Goal: Task Accomplishment & Management: Complete application form

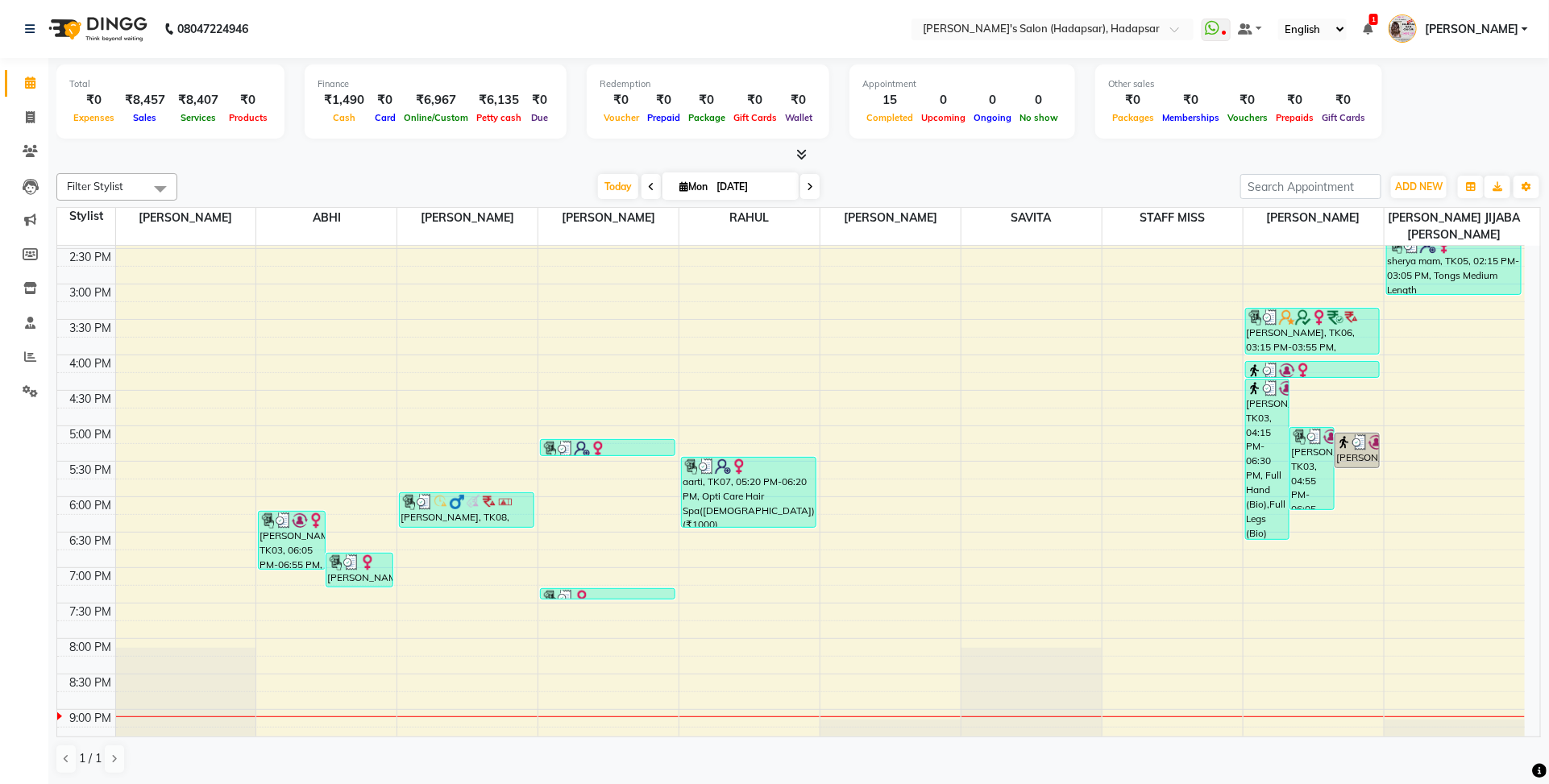
scroll to position [604, 0]
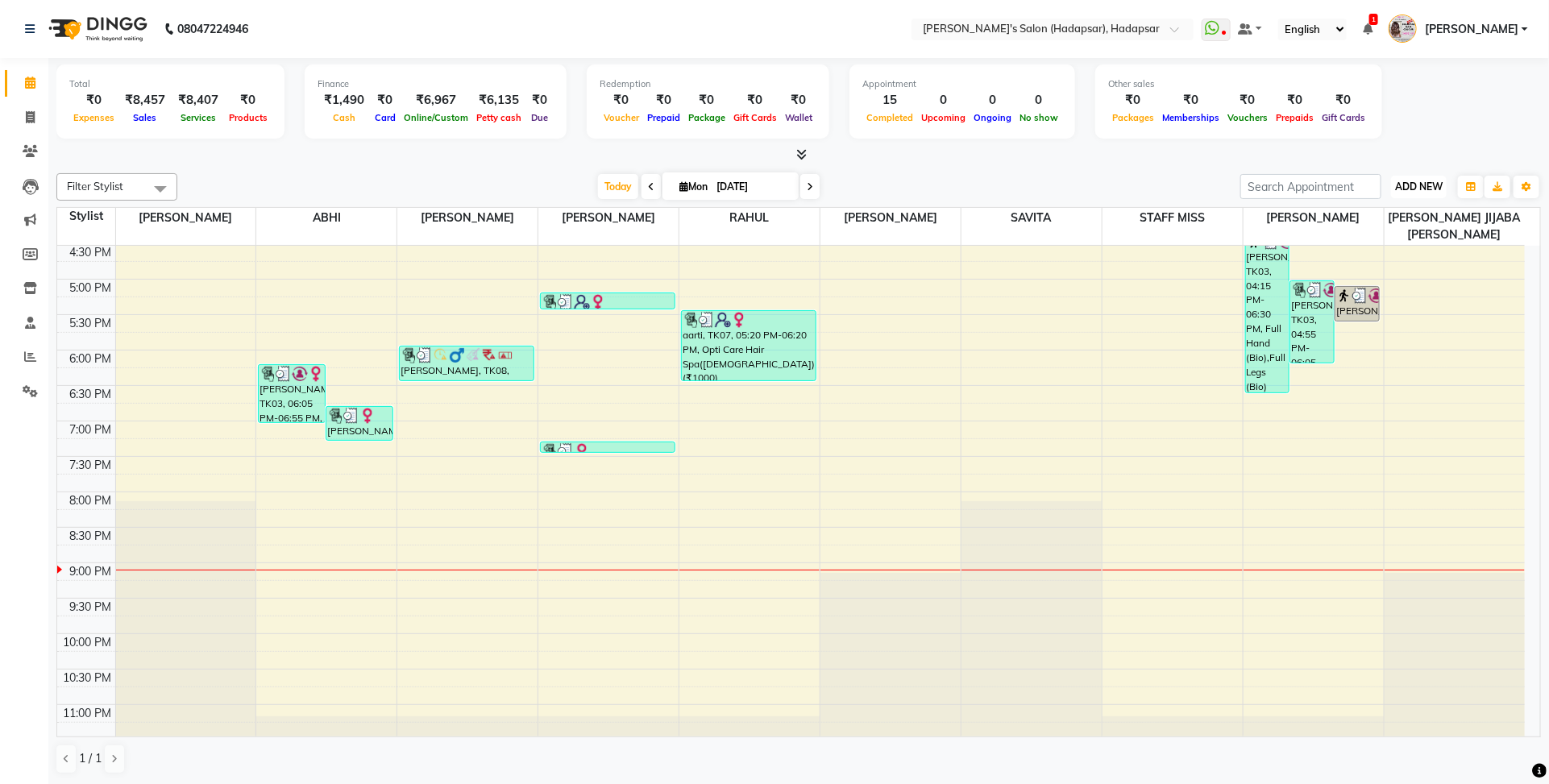
click at [1429, 187] on span "ADD NEW" at bounding box center [1418, 187] width 47 height 12
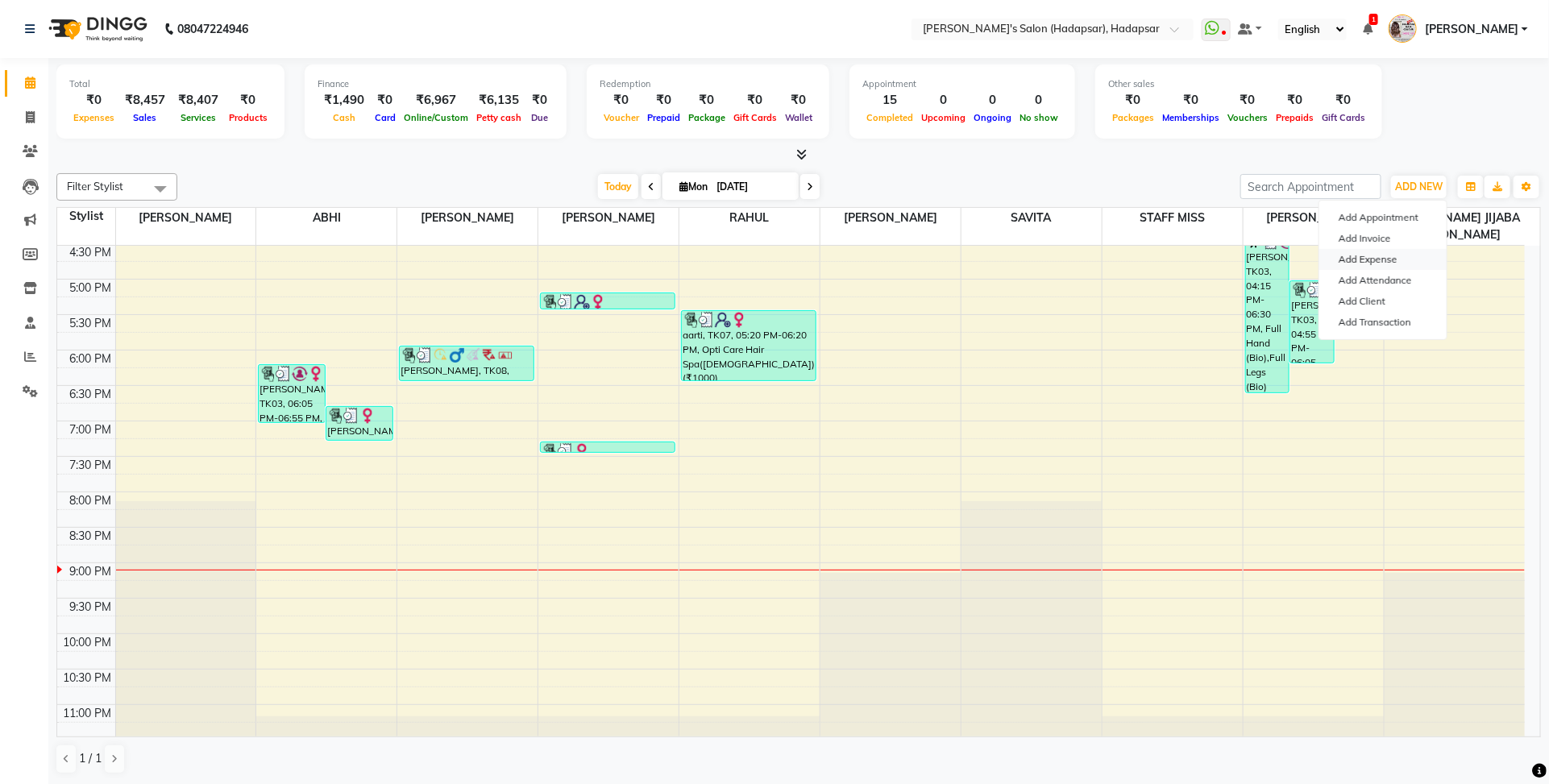
click at [1381, 263] on link "Add Expense" at bounding box center [1383, 259] width 127 height 21
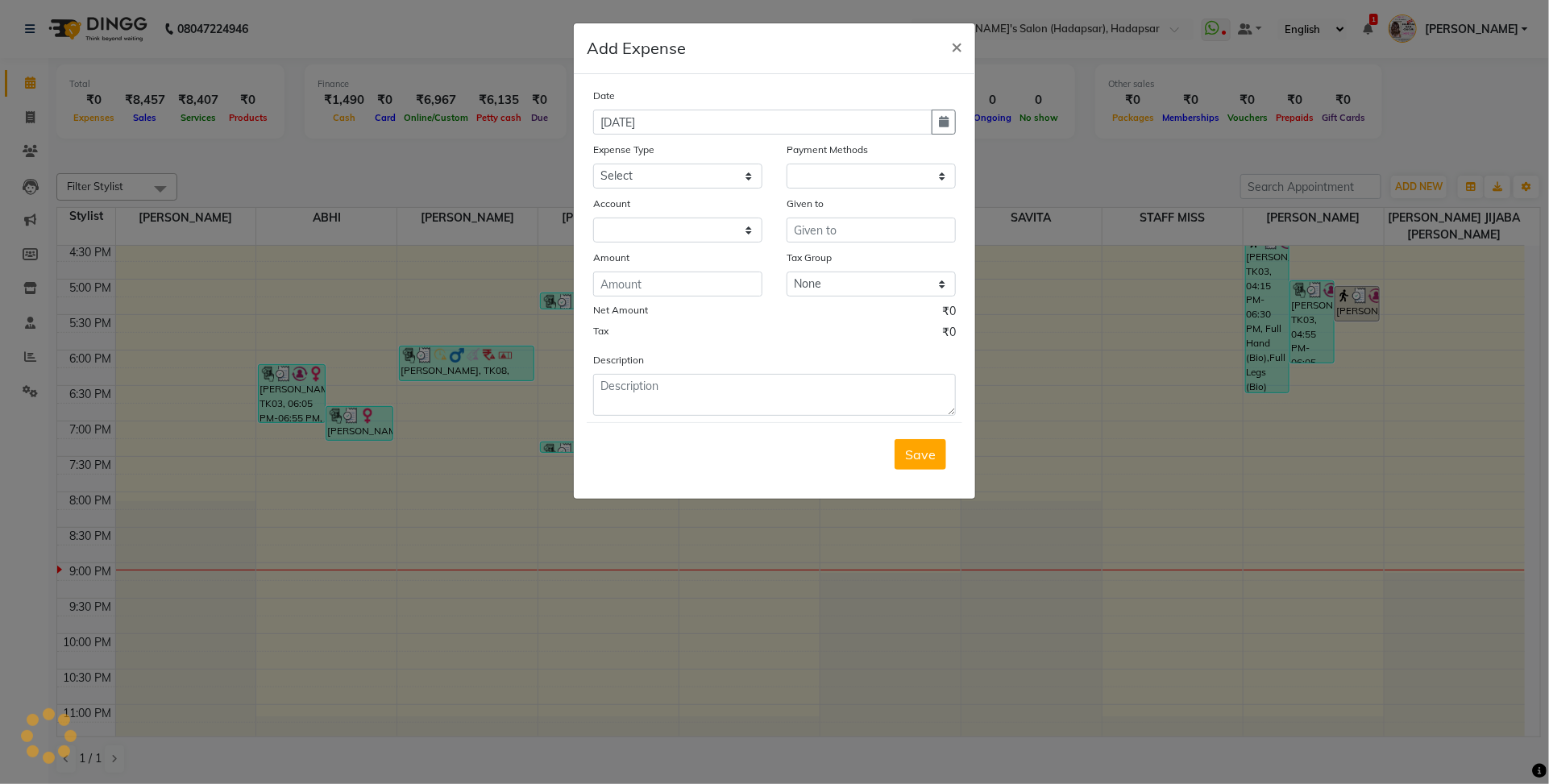
select select "1"
select select "2368"
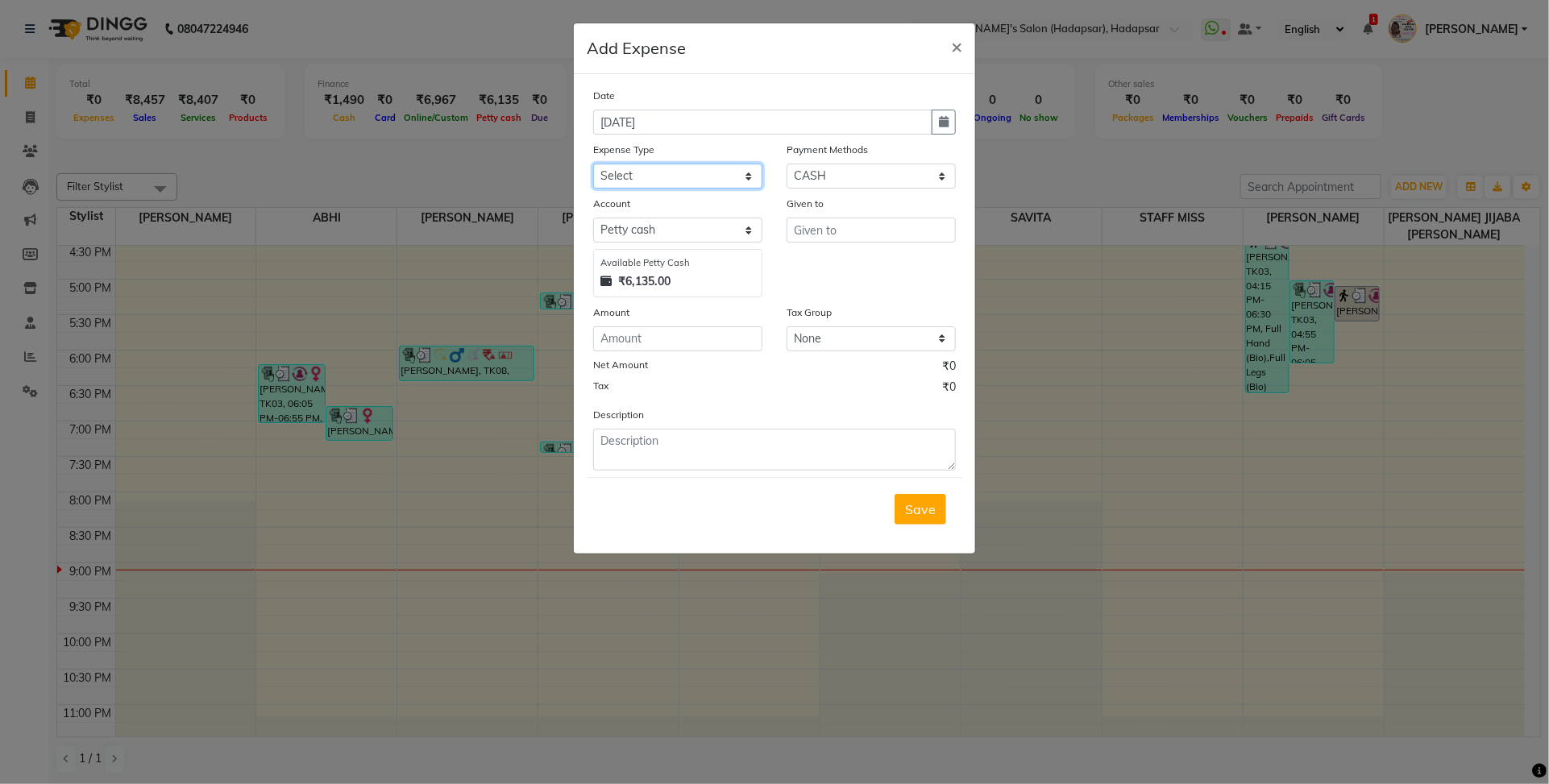
click at [675, 166] on select "Select Advance Salary BANK TRANFAR Cash transfer to hub Client Snacks DISTRIBUT…" at bounding box center [677, 176] width 169 height 25
select select "11132"
click at [593, 164] on select "Select Advance Salary BANK TRANFAR Cash transfer to hub Client Snacks DISTRIBUT…" at bounding box center [677, 176] width 169 height 25
click at [830, 234] on input "text" at bounding box center [871, 230] width 169 height 25
type input "komal"
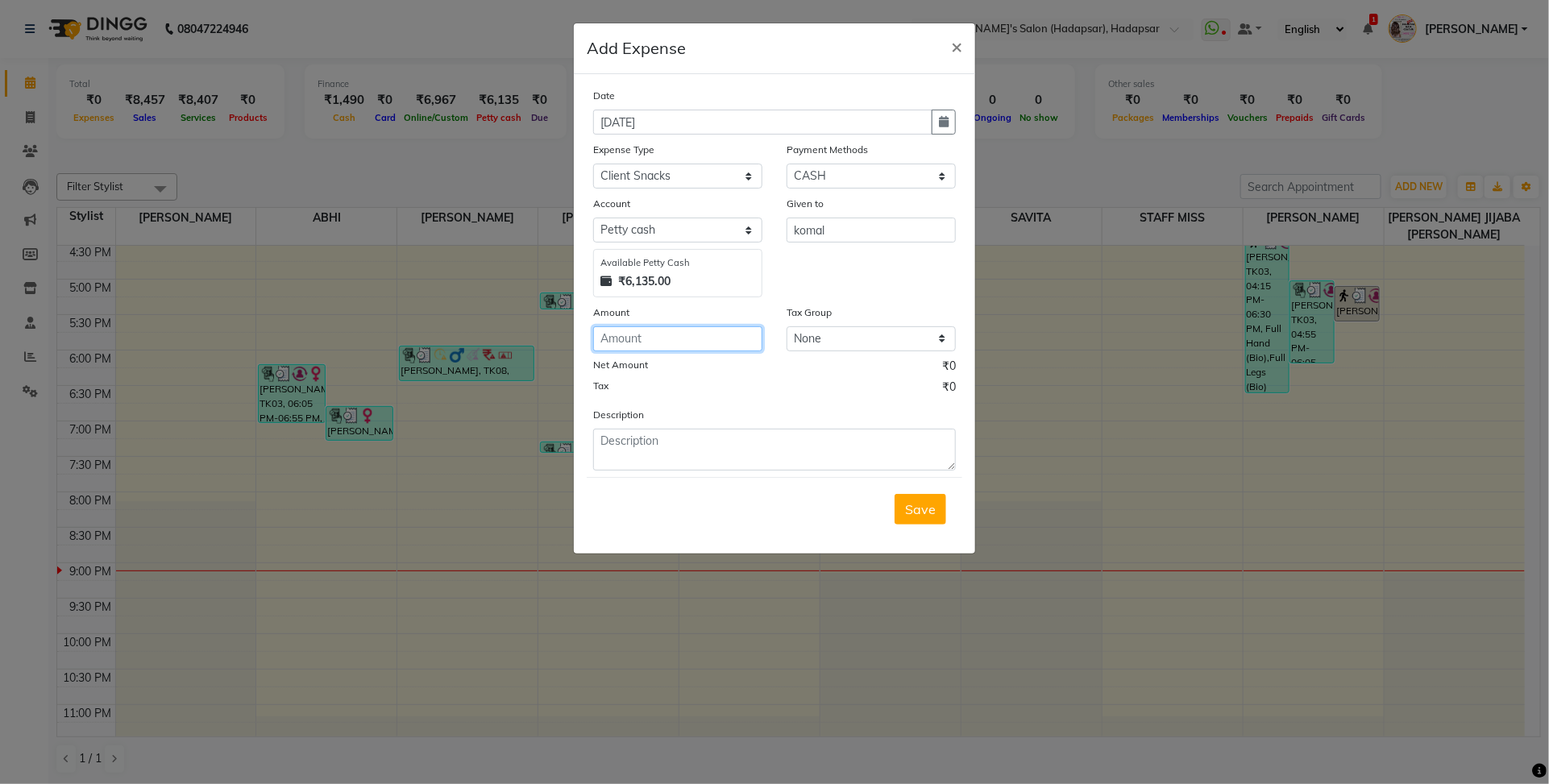
click at [668, 343] on input "number" at bounding box center [677, 339] width 169 height 25
type input "50"
click at [766, 451] on textarea at bounding box center [774, 449] width 363 height 42
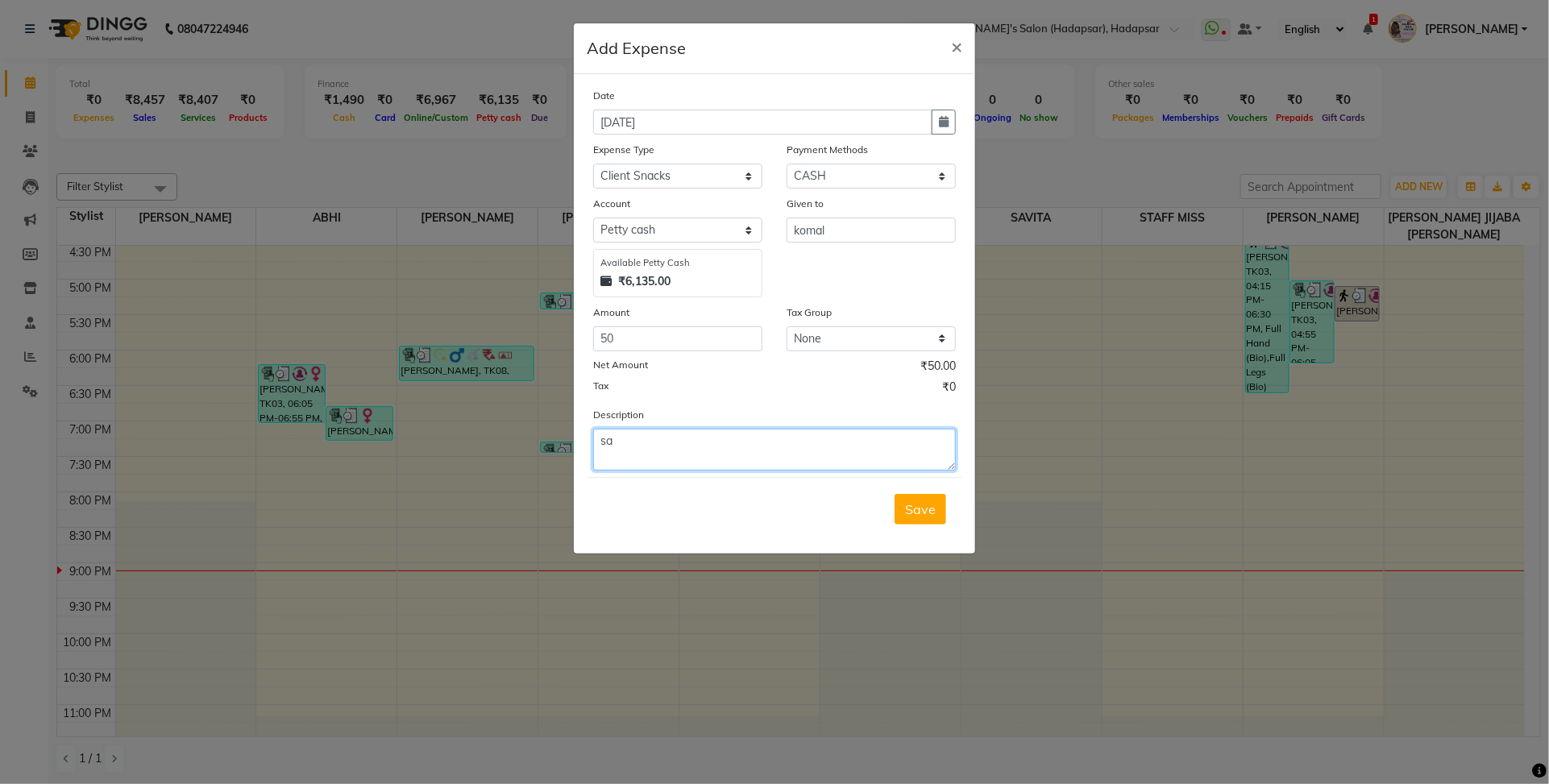
type textarea "s"
type textarea "t"
type textarea "coffee tea"
click at [907, 508] on span "Save" at bounding box center [920, 509] width 31 height 16
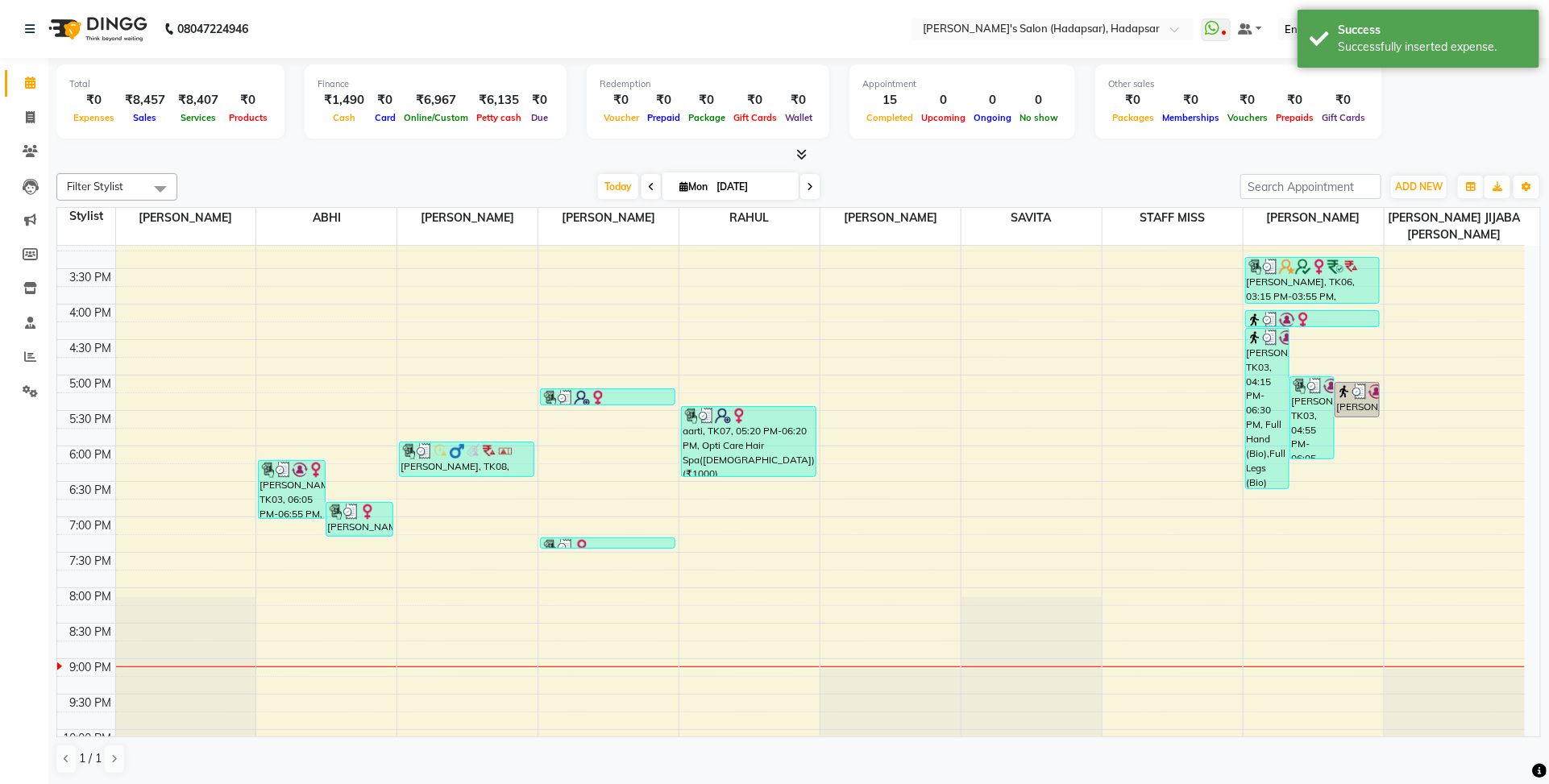
scroll to position [403, 0]
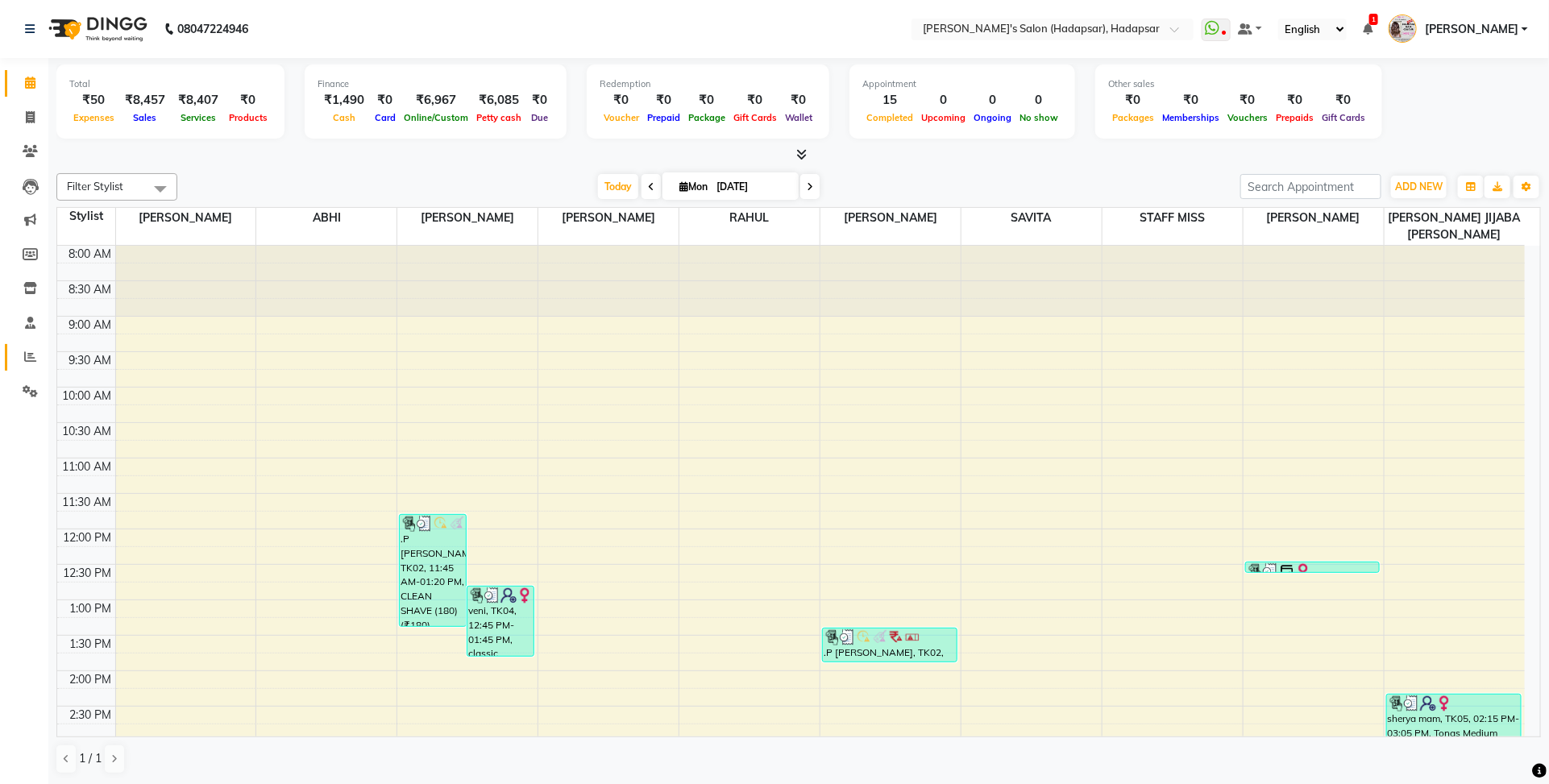
click at [25, 345] on link "Reports" at bounding box center [25, 357] width 39 height 26
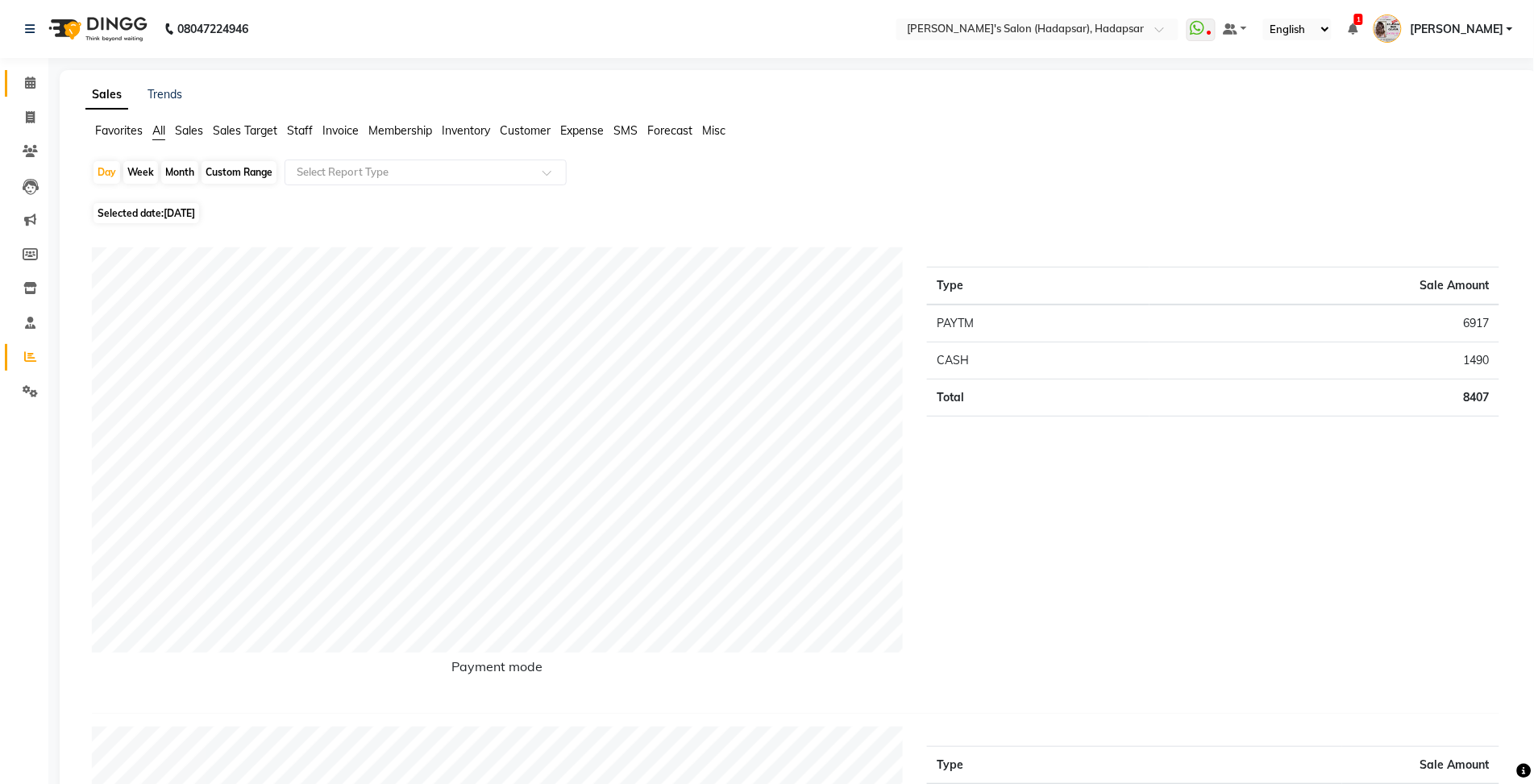
click at [13, 87] on link "Calendar" at bounding box center [25, 83] width 39 height 26
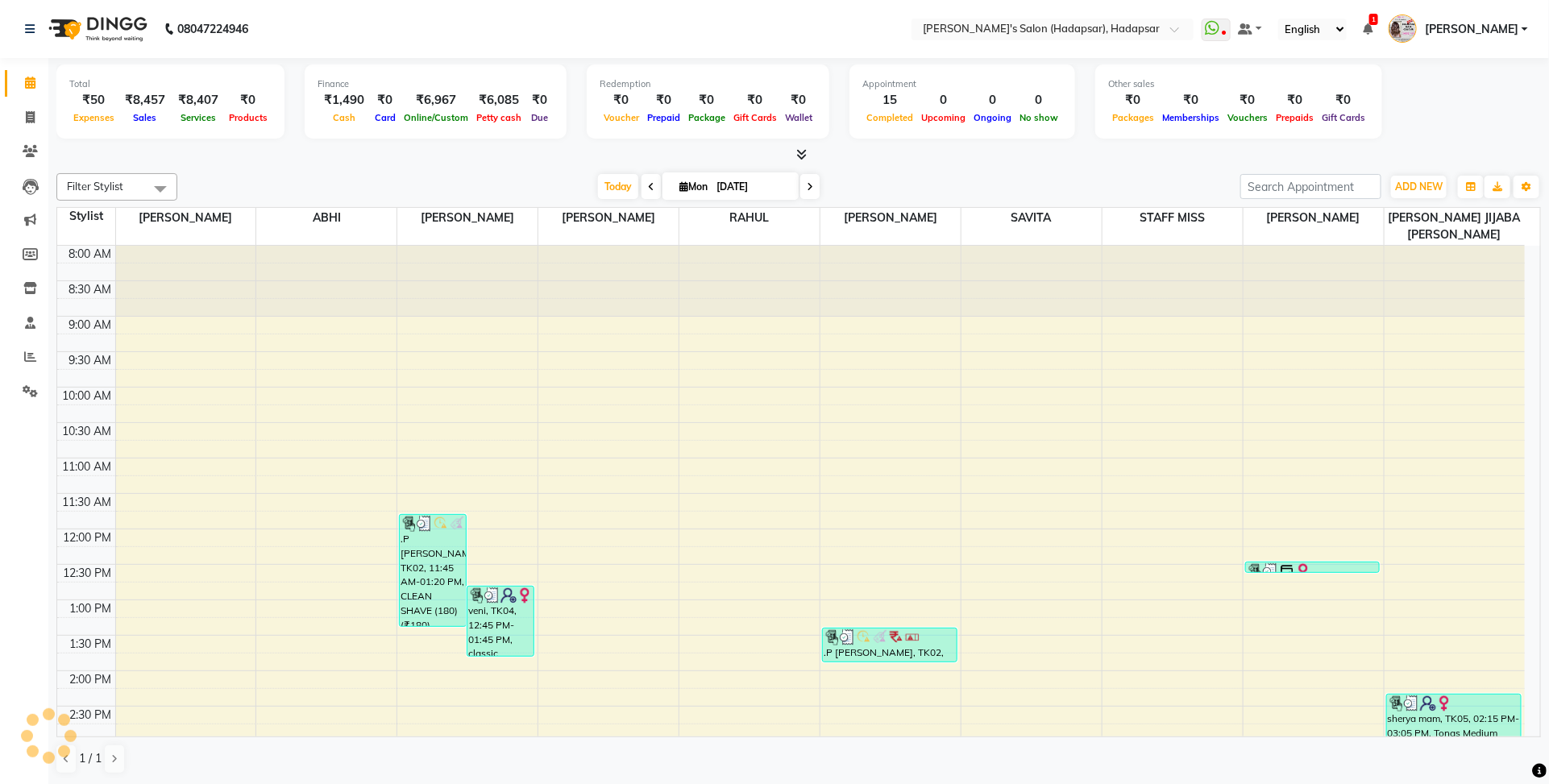
scroll to position [625, 0]
